Goal: Find specific page/section: Find specific page/section

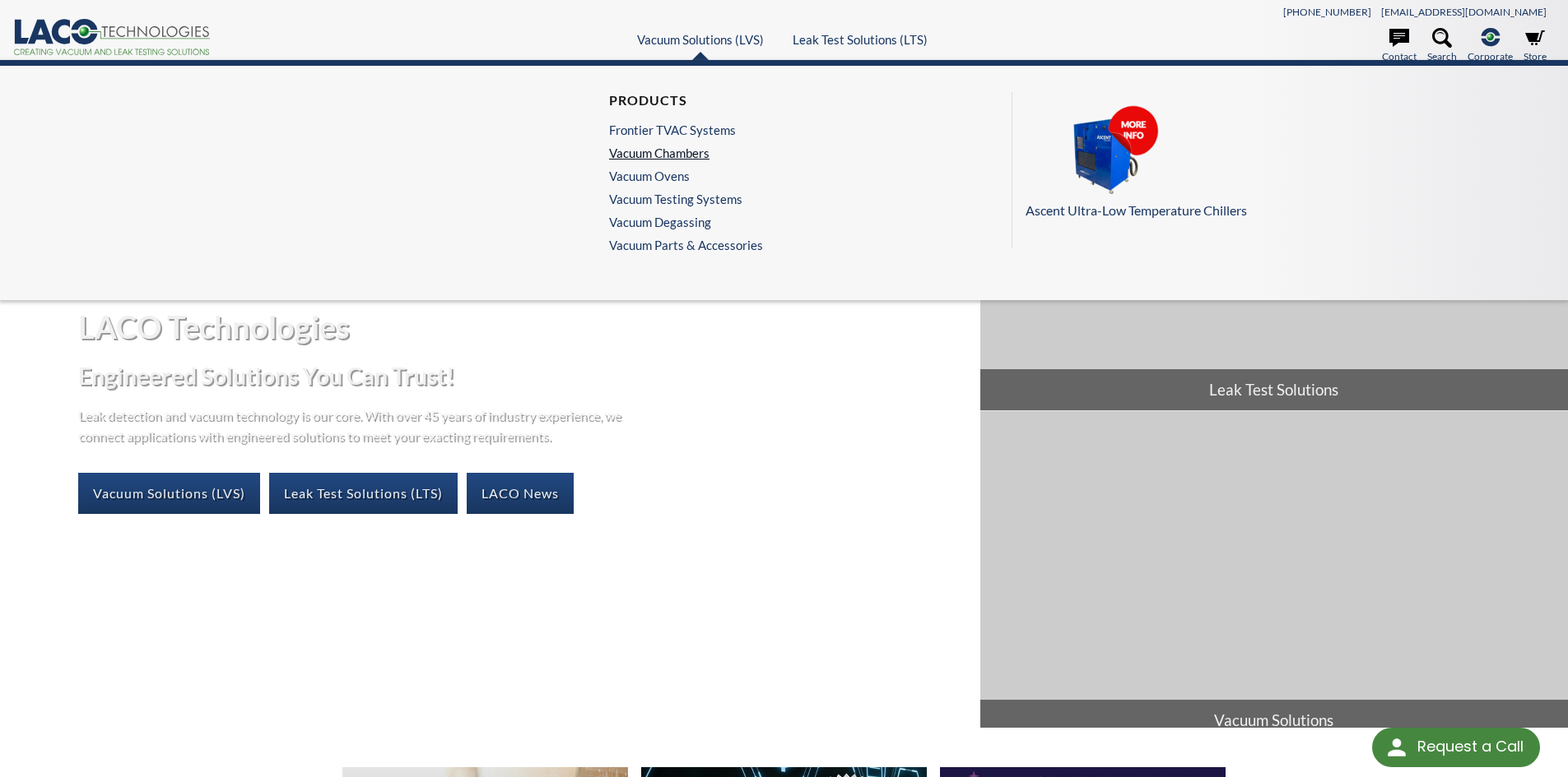
click at [689, 155] on link "Vacuum Chambers" at bounding box center [682, 153] width 146 height 15
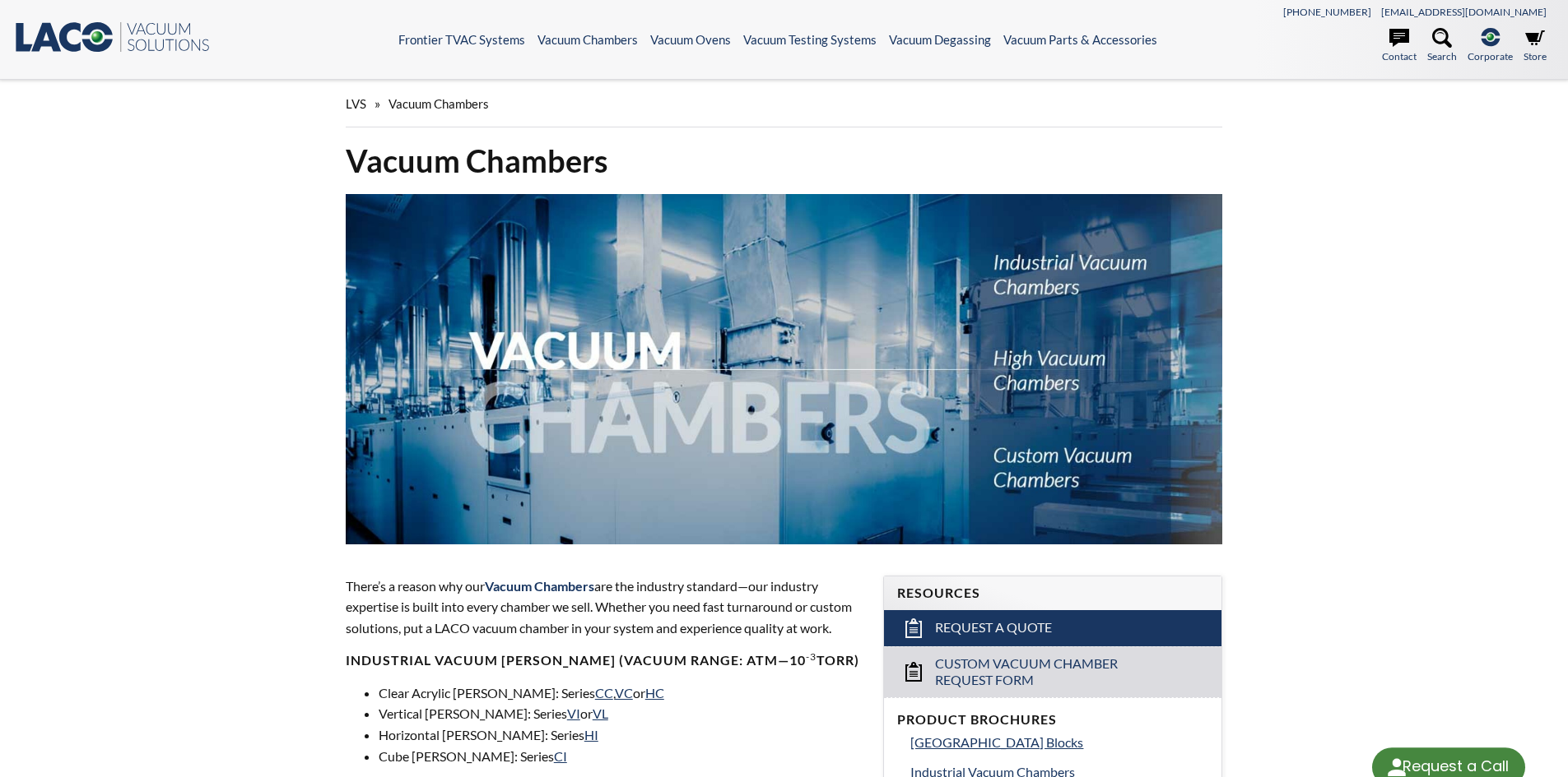
select select "Widget de traduction"
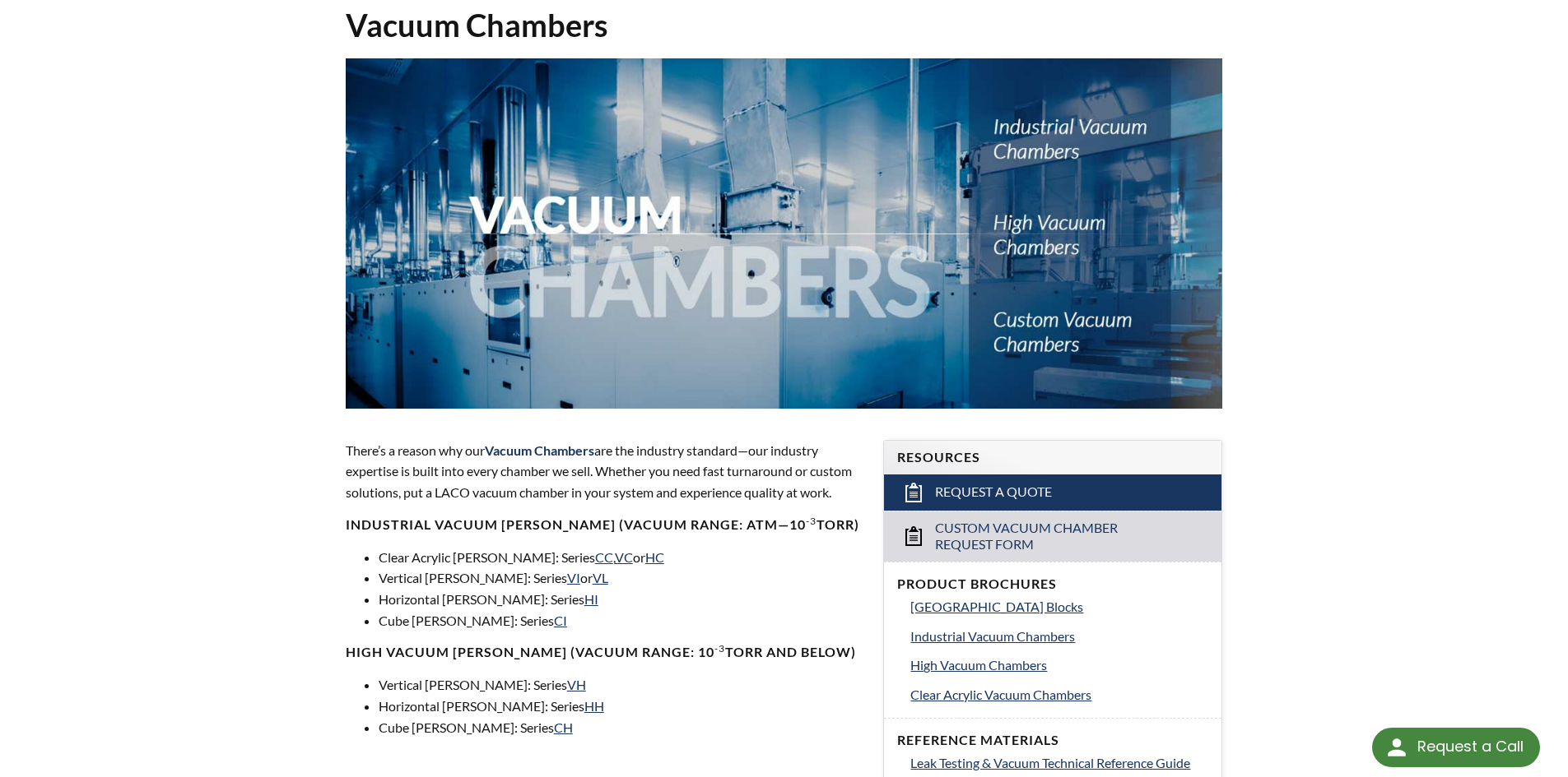
scroll to position [135, 0]
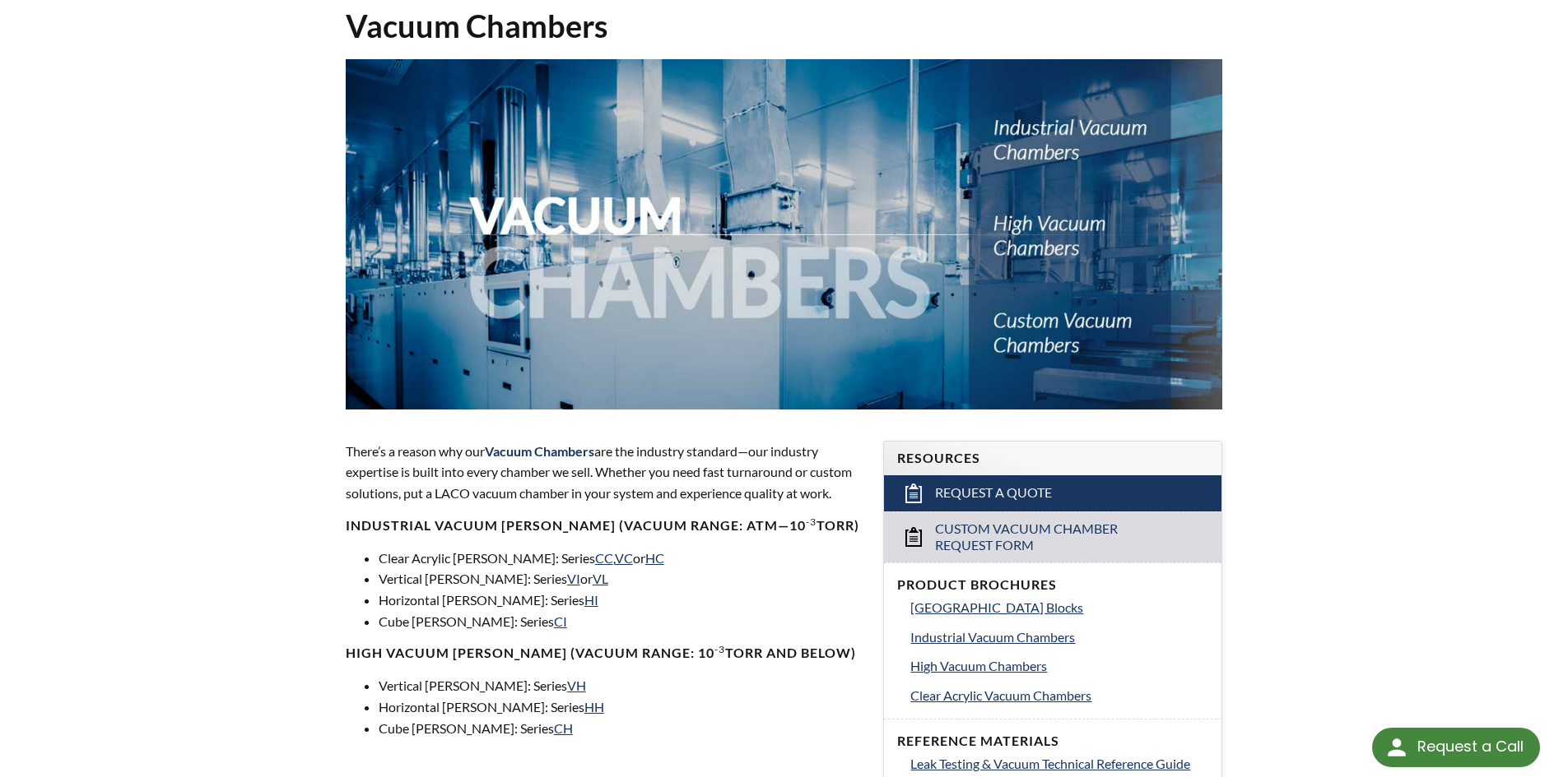
click at [1076, 143] on img at bounding box center [784, 235] width 877 height 351
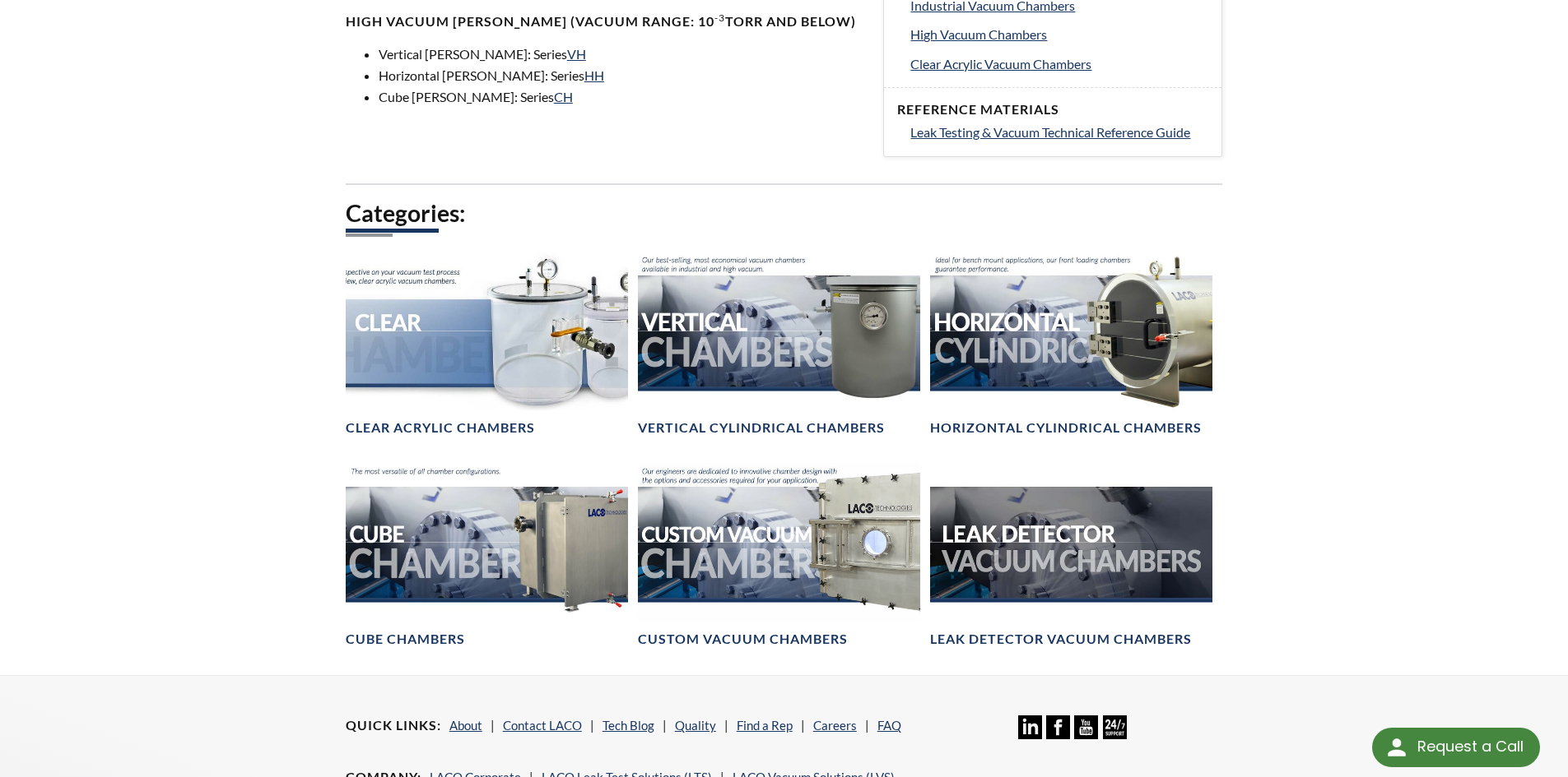
scroll to position [779, 0]
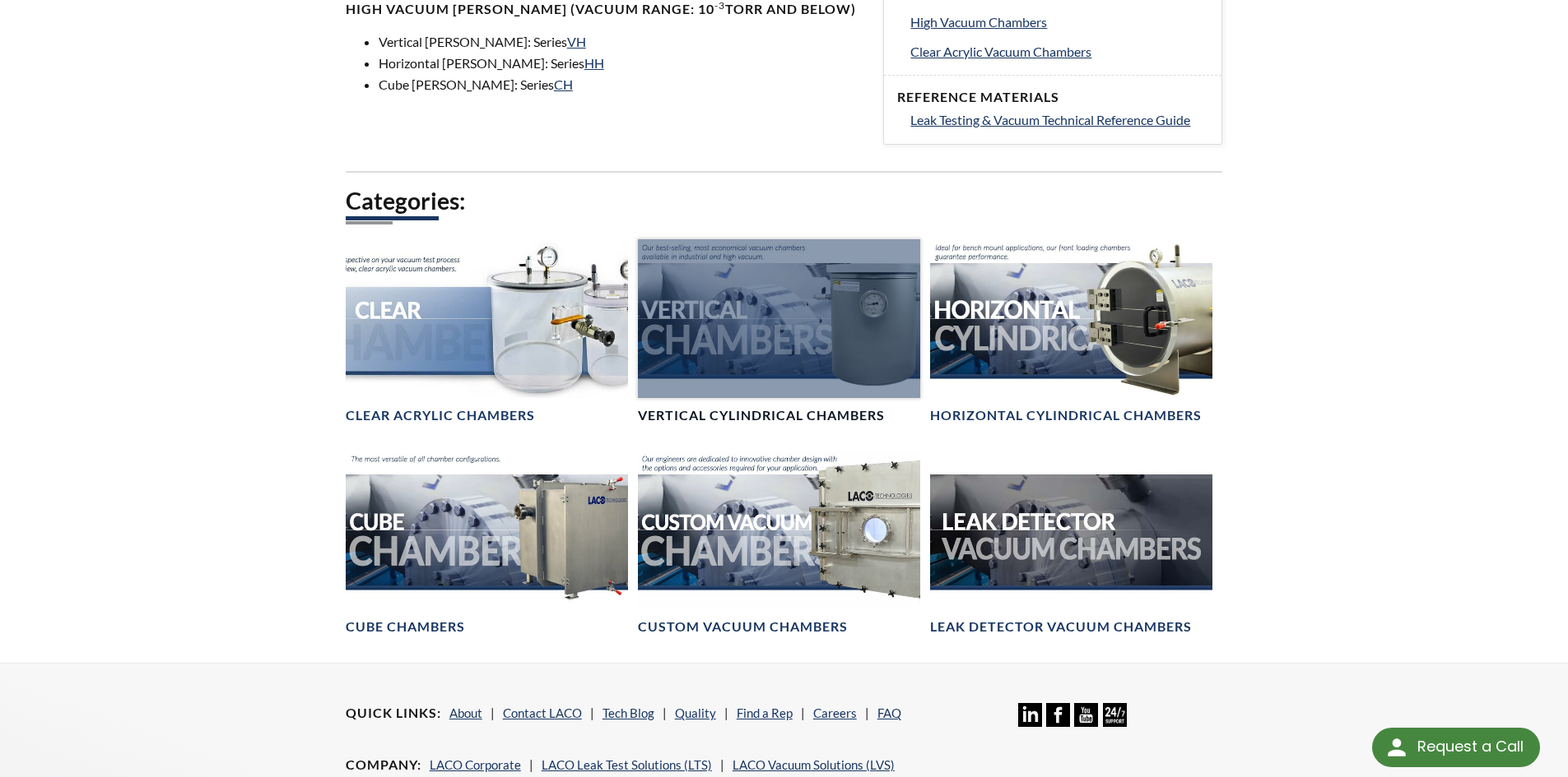
click at [831, 334] on div at bounding box center [779, 319] width 282 height 159
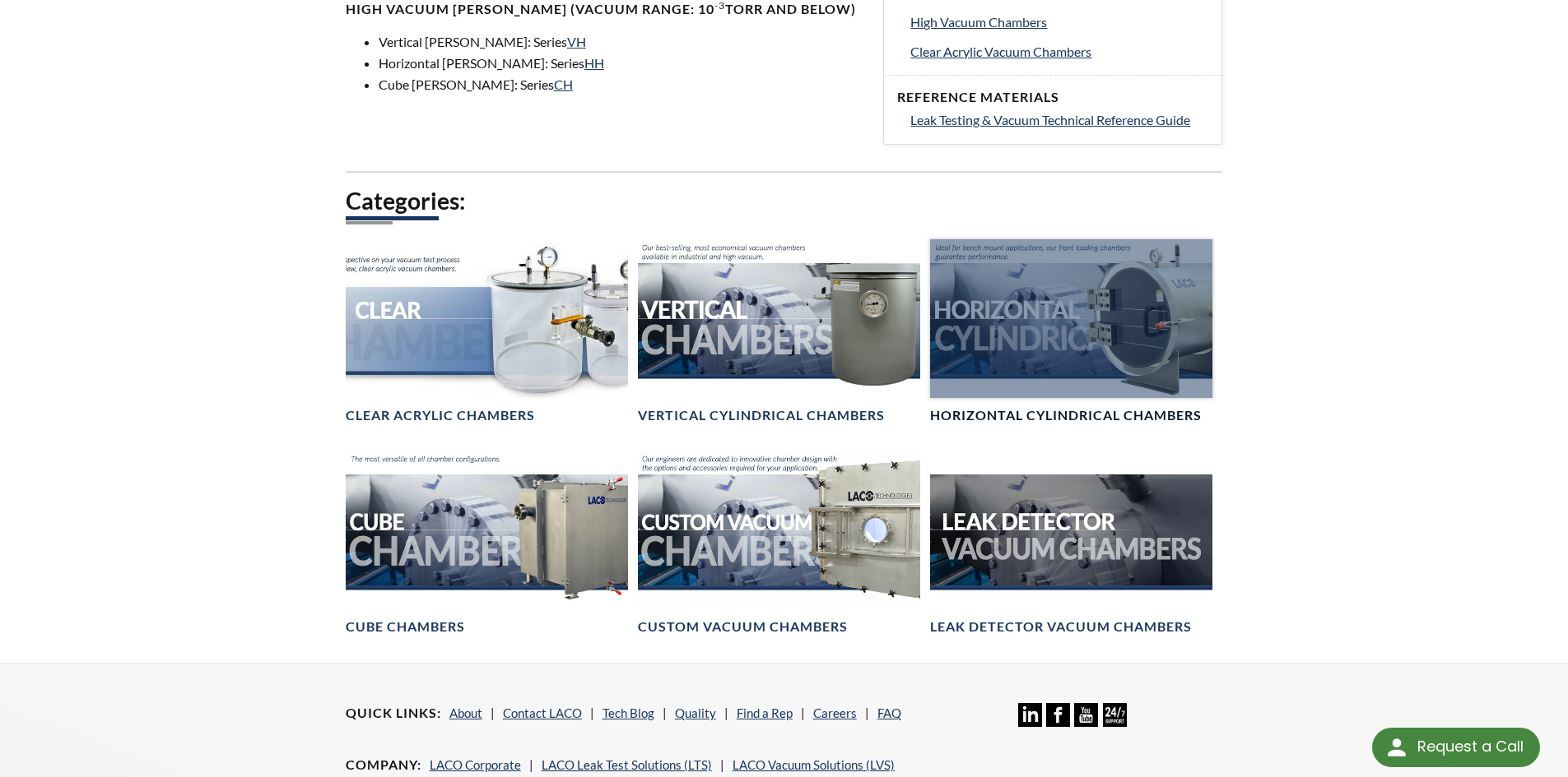
click at [1033, 365] on div at bounding box center [1071, 319] width 282 height 159
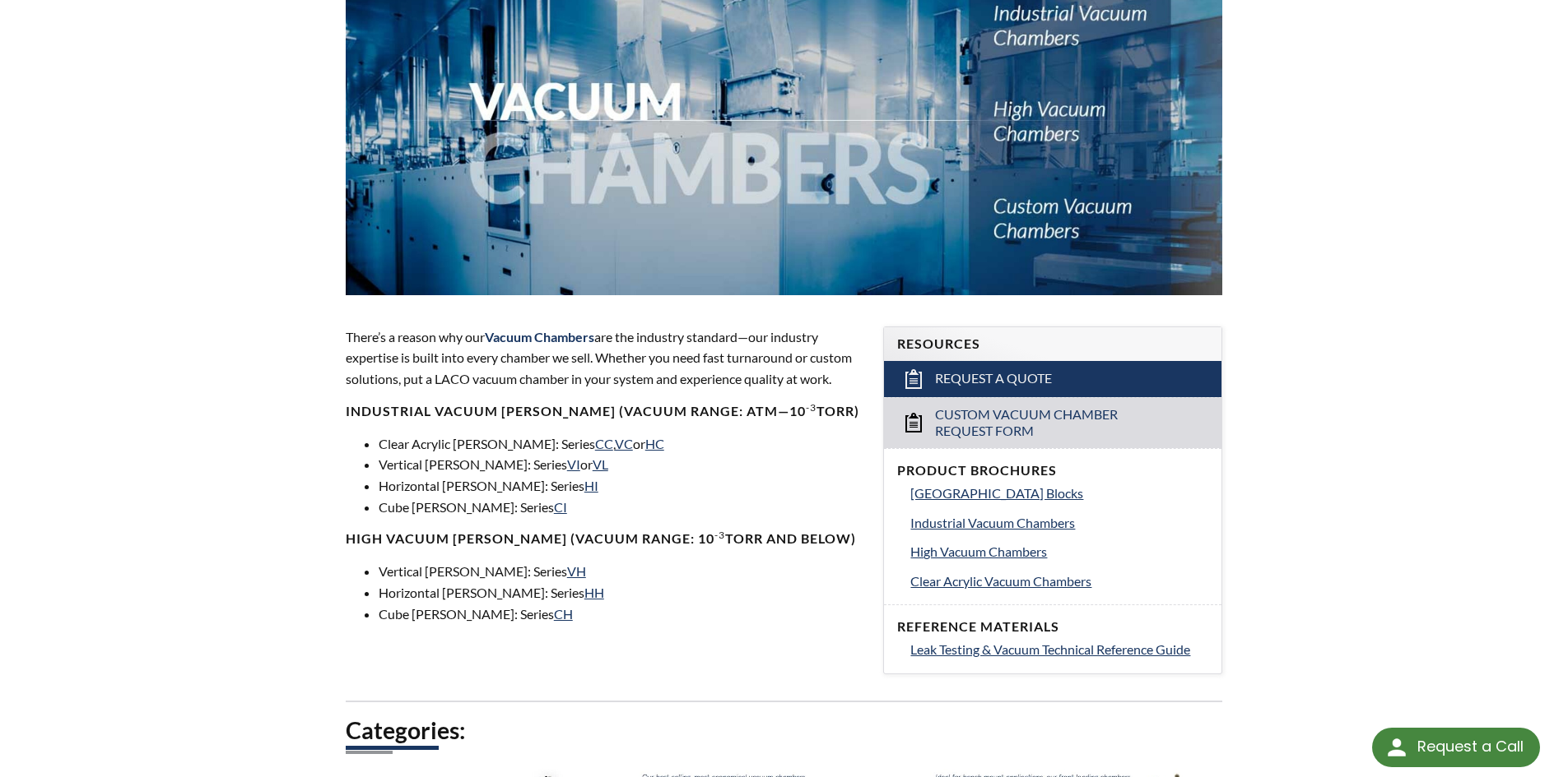
scroll to position [0, 0]
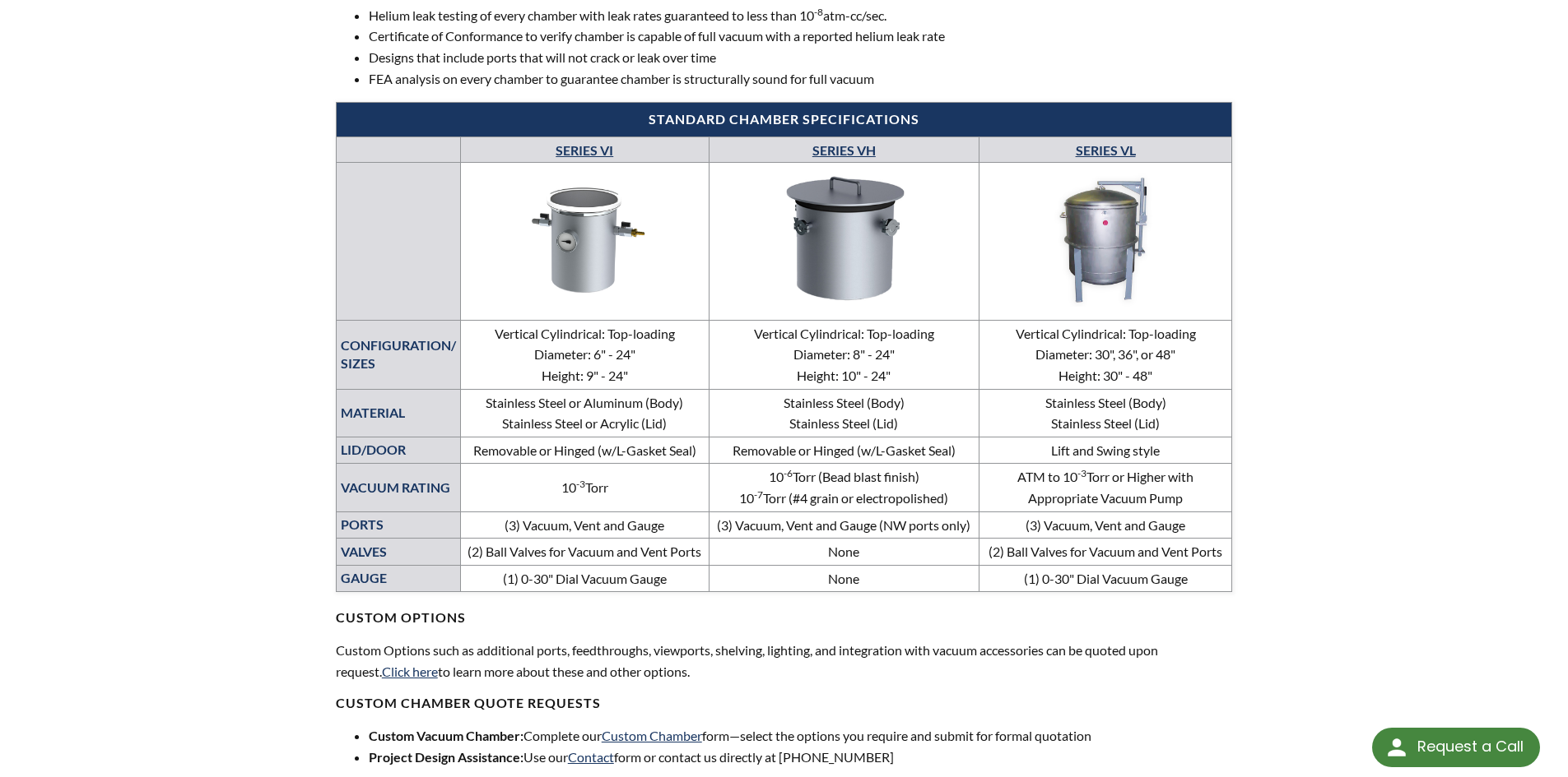
scroll to position [658, 0]
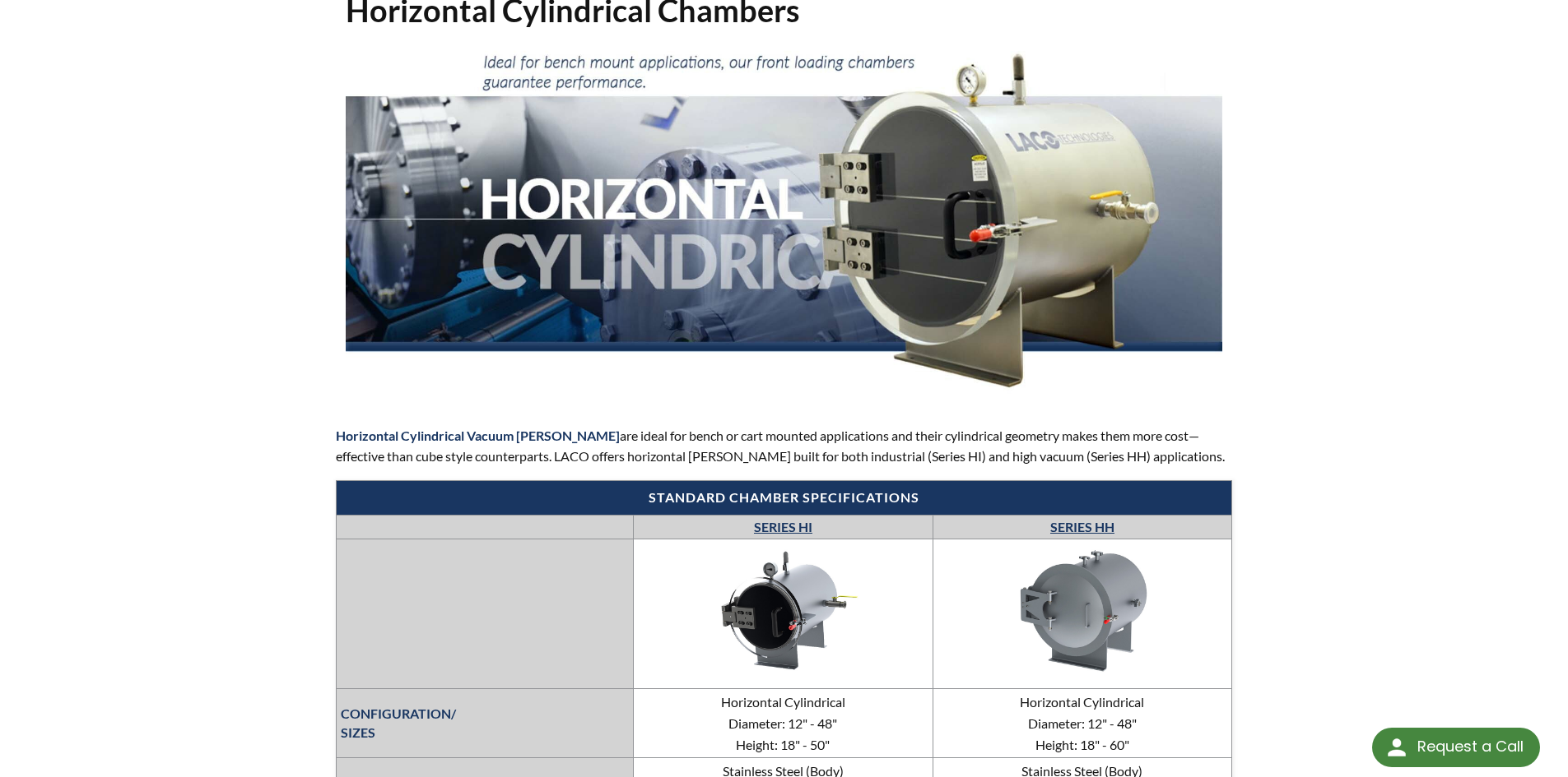
scroll to position [151, 0]
